Goal: Check status: Check status

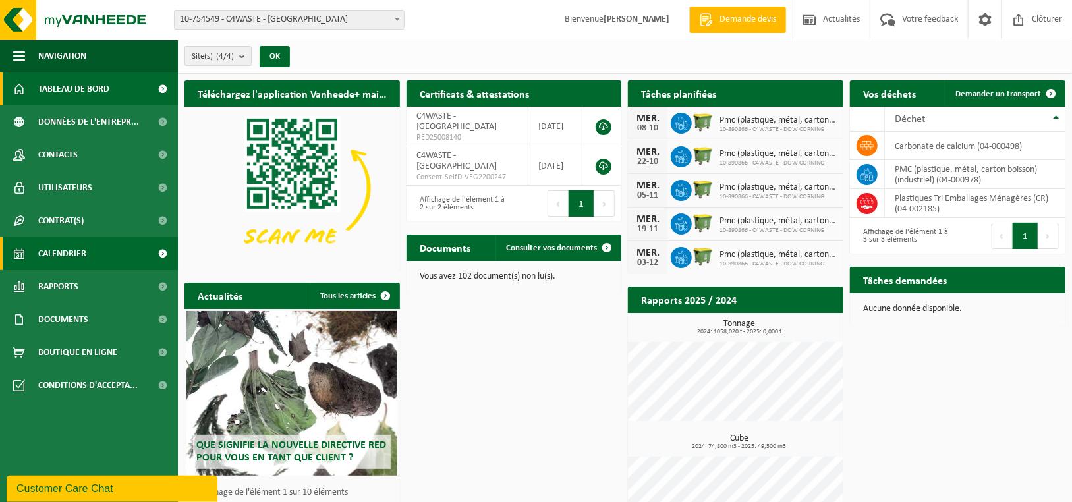
click at [93, 248] on link "Calendrier" at bounding box center [89, 253] width 178 height 33
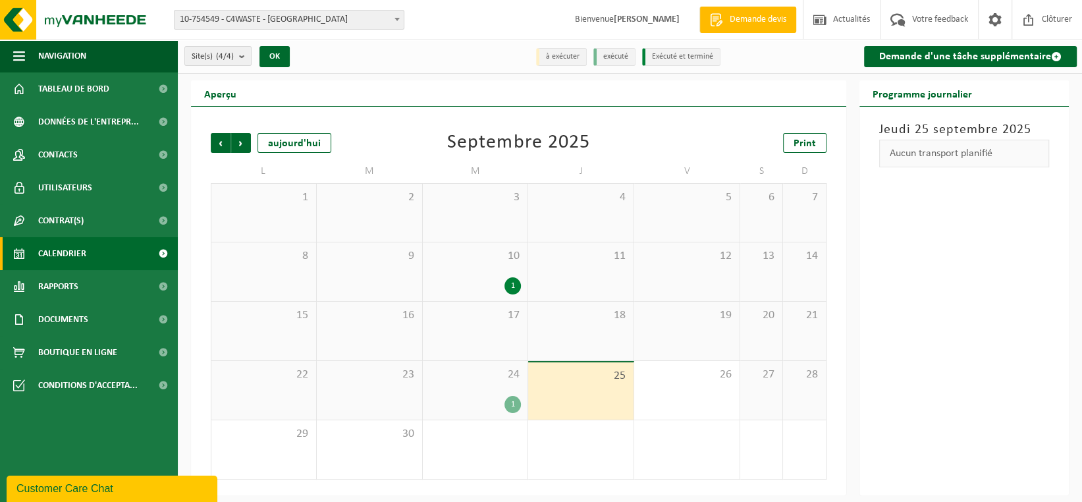
click at [484, 384] on div "24 1" at bounding box center [475, 390] width 105 height 59
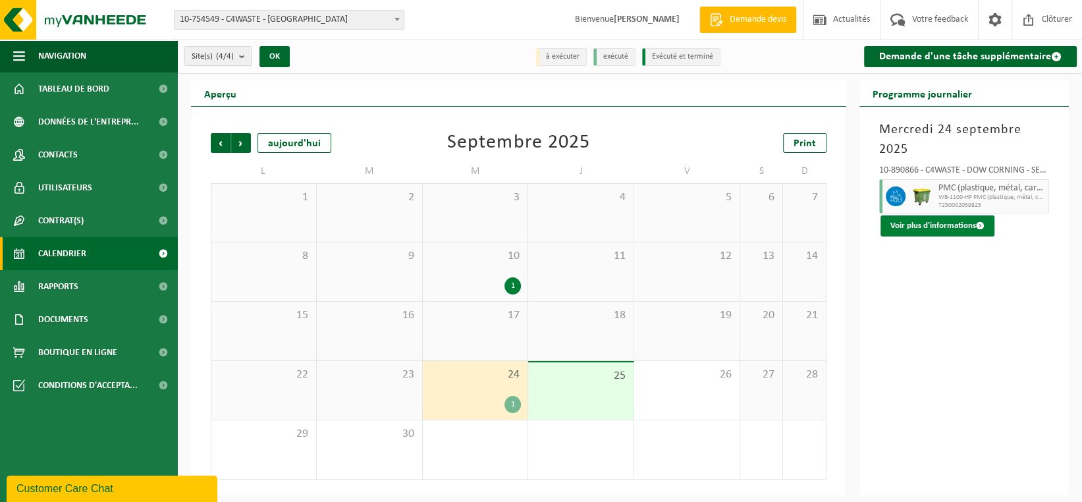
click at [956, 227] on button "Voir plus d'informations" at bounding box center [938, 225] width 114 height 21
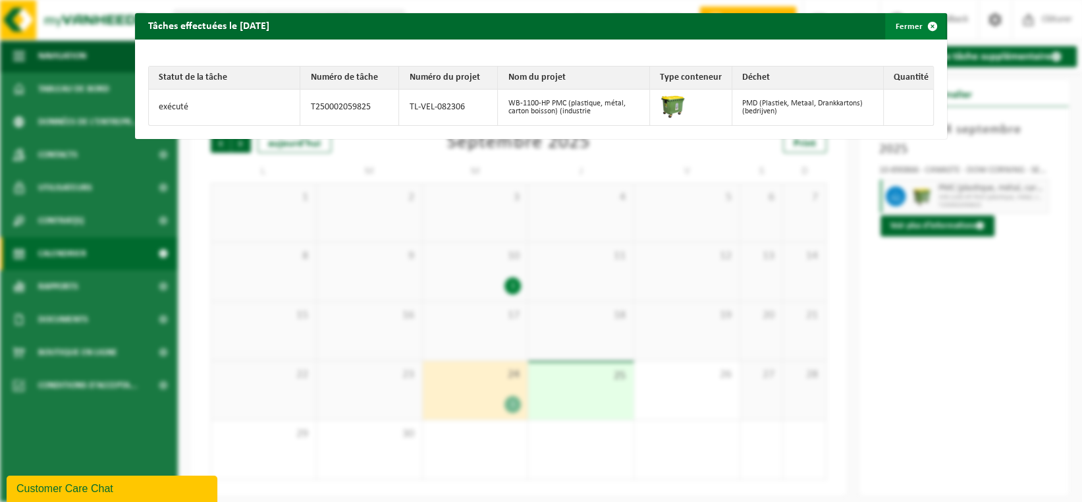
click at [920, 32] on span "button" at bounding box center [933, 26] width 26 height 26
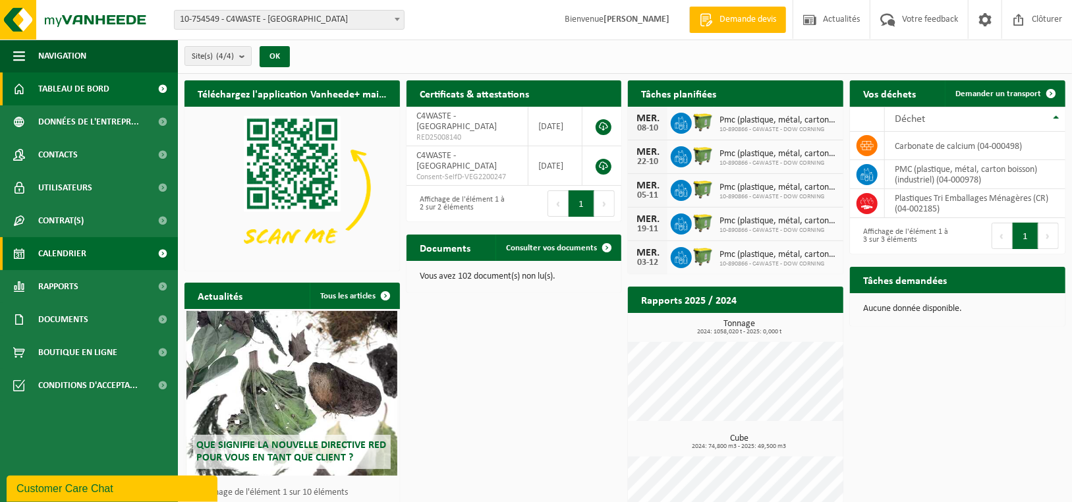
click at [84, 259] on span "Calendrier" at bounding box center [62, 253] width 48 height 33
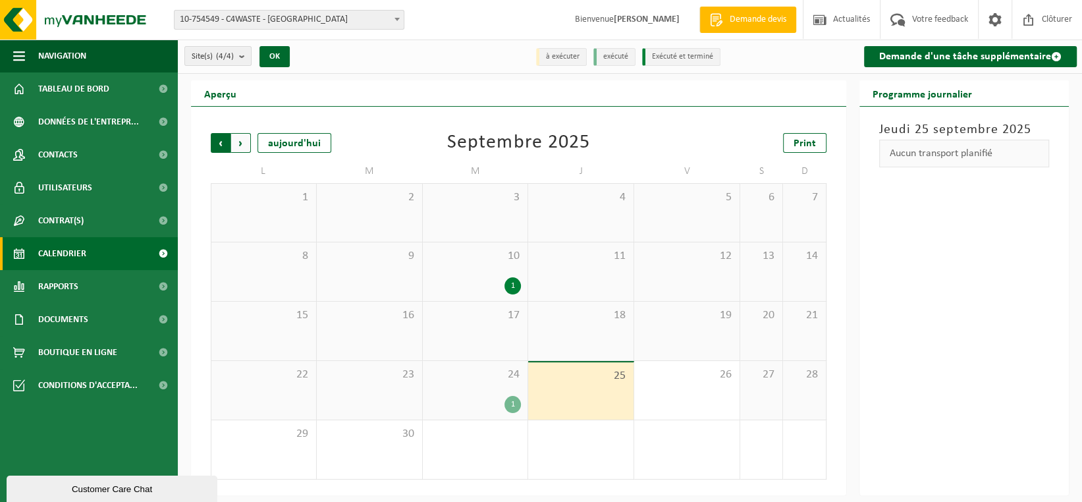
click at [246, 140] on span "Suivant" at bounding box center [241, 143] width 20 height 20
